Goal: Go to known website: Access a specific website the user already knows

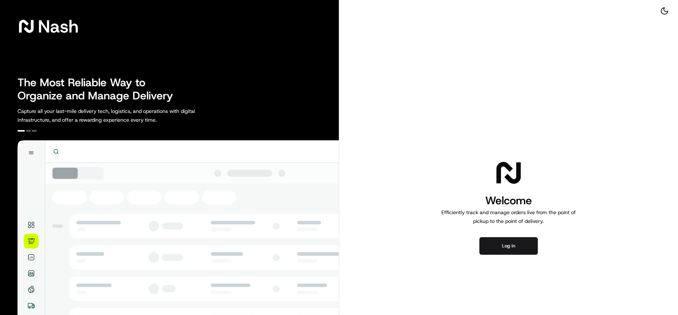
drag, startPoint x: 149, startPoint y: 75, endPoint x: 101, endPoint y: 19, distance: 74.3
click at [145, 65] on div "Nash The Most Reliable Way to Organize and Manage Delivery Capture all your las…" at bounding box center [169, 206] width 339 height 412
click at [492, 241] on button "Log in" at bounding box center [508, 246] width 58 height 18
